Goal: Navigation & Orientation: Find specific page/section

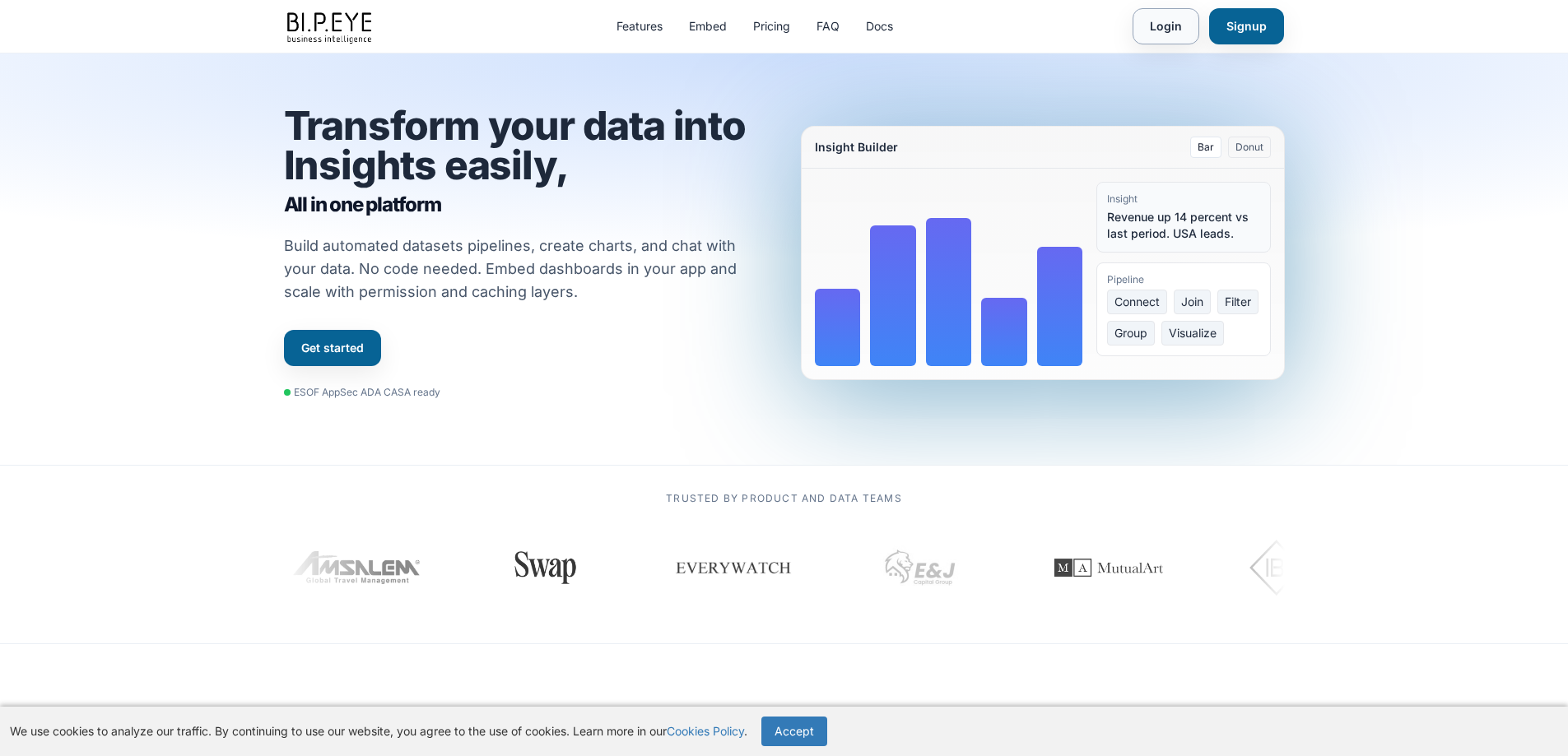
click at [1174, 31] on link "Login" at bounding box center [1166, 26] width 67 height 36
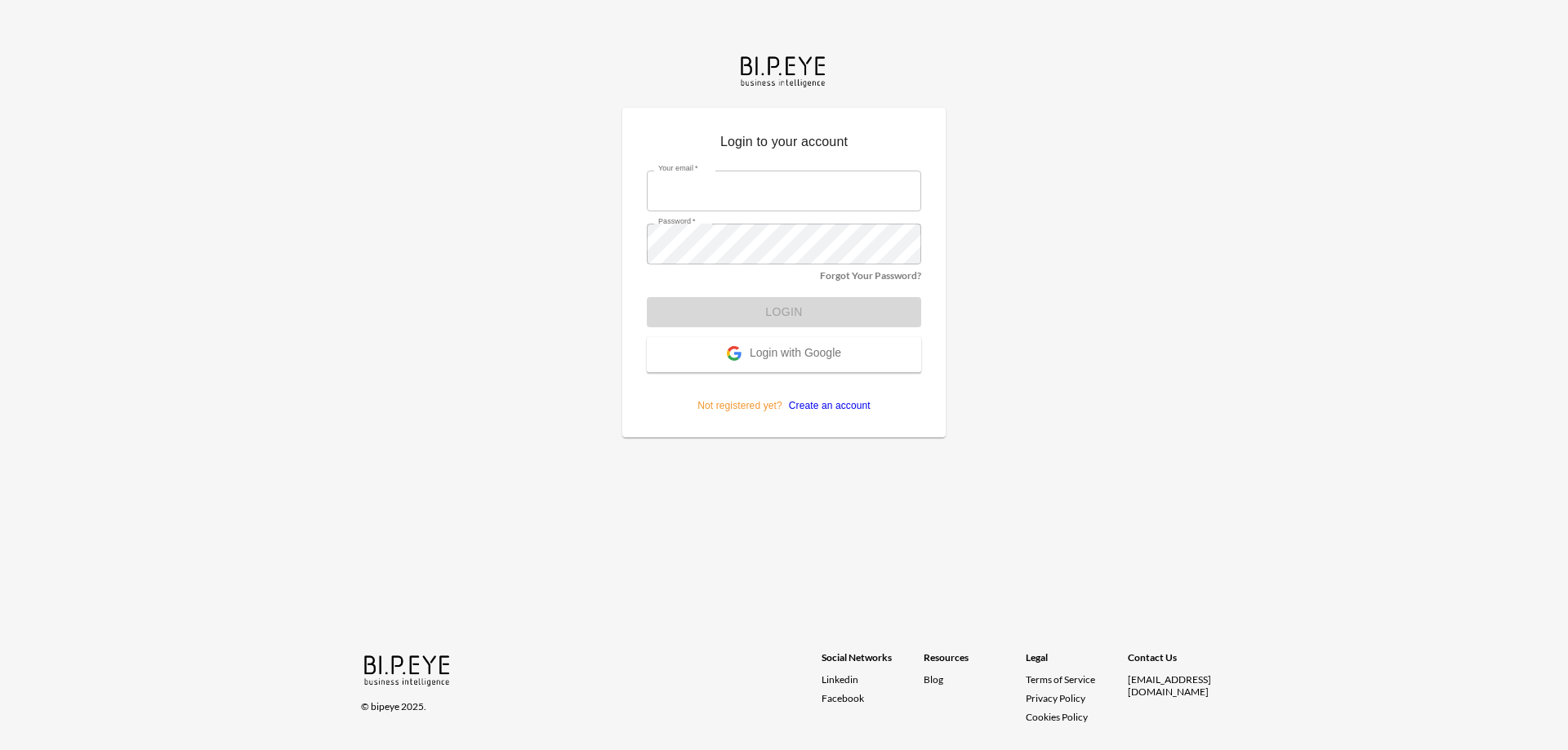
type input "dime@mutualart.com"
click at [1037, 341] on div "Login to your account Your email   * dime@mutualart.com Your email   * Password…" at bounding box center [784, 375] width 1568 height 750
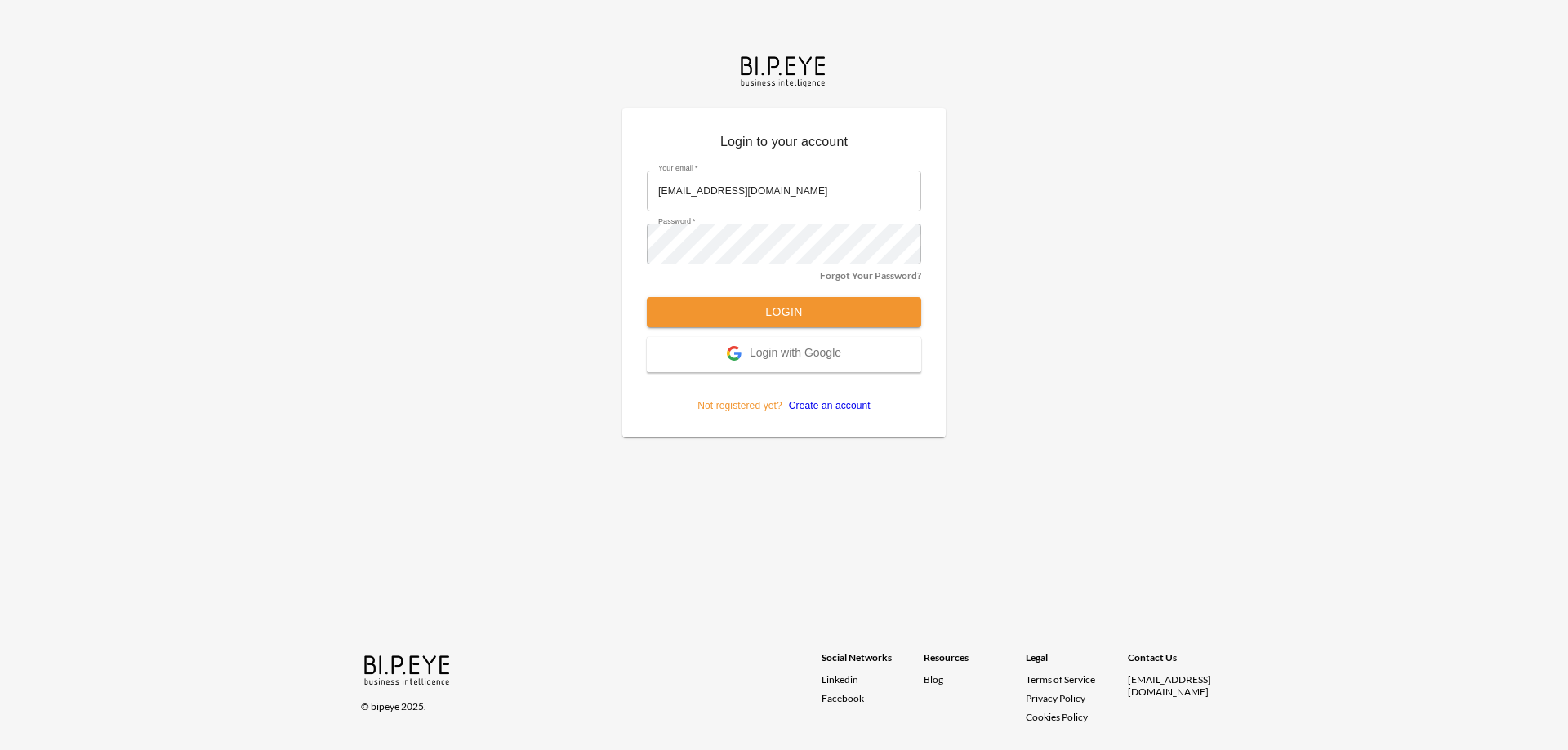
click at [790, 316] on button "Login" at bounding box center [783, 312] width 274 height 30
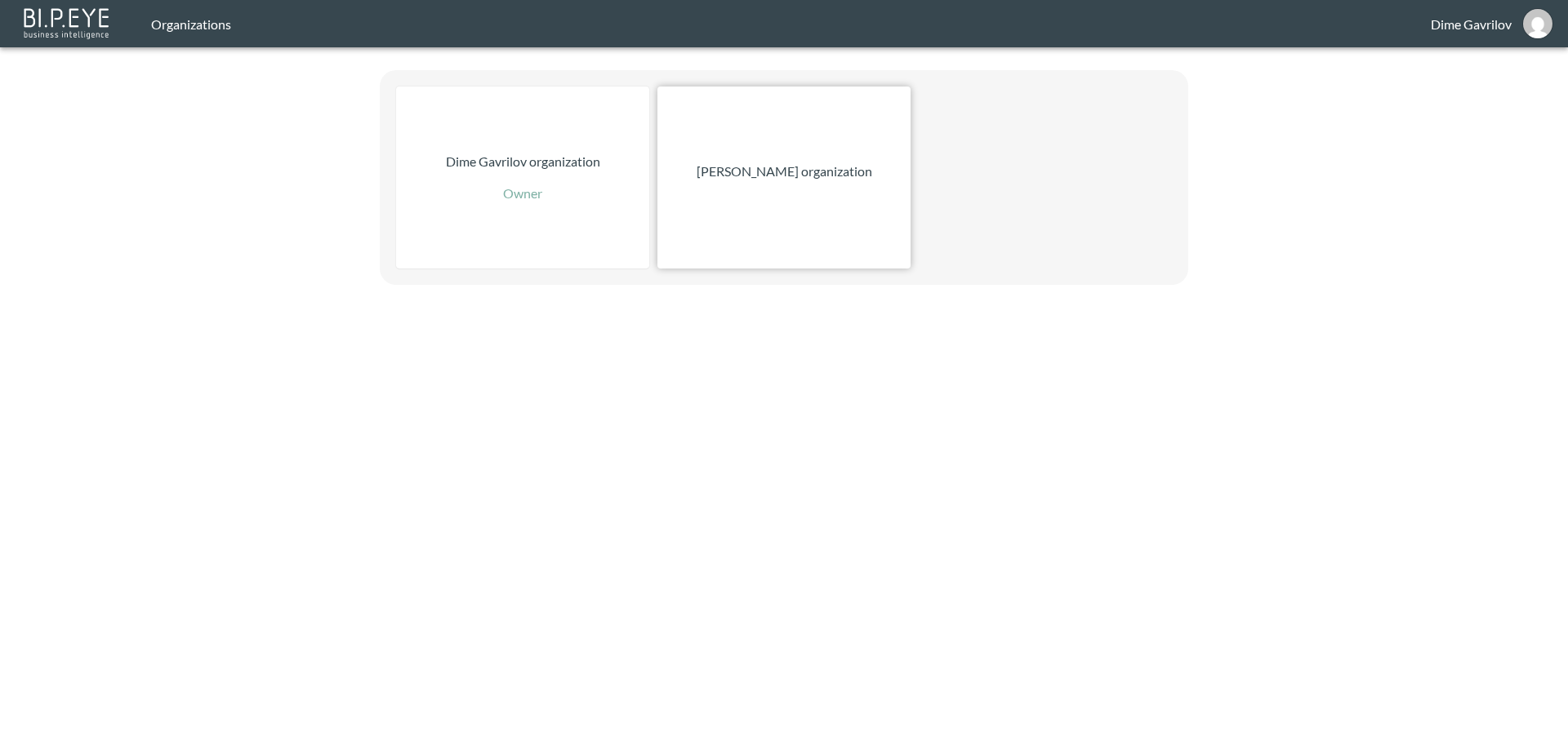
click at [802, 186] on div "[PERSON_NAME] organization" at bounding box center [784, 177] width 253 height 182
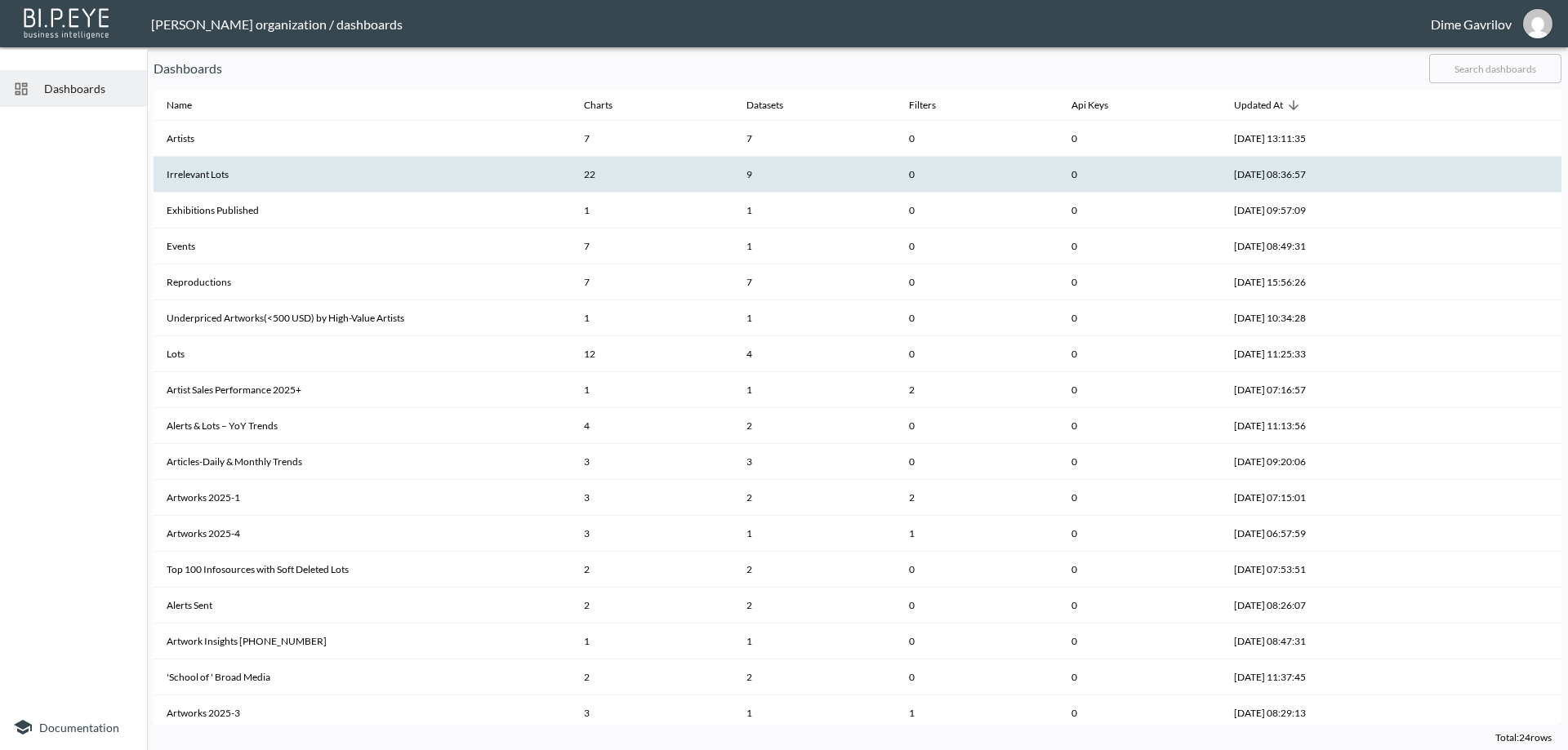
click at [274, 167] on th "Irrelevant Lots" at bounding box center [362, 174] width 417 height 36
